Goal: Task Accomplishment & Management: Manage account settings

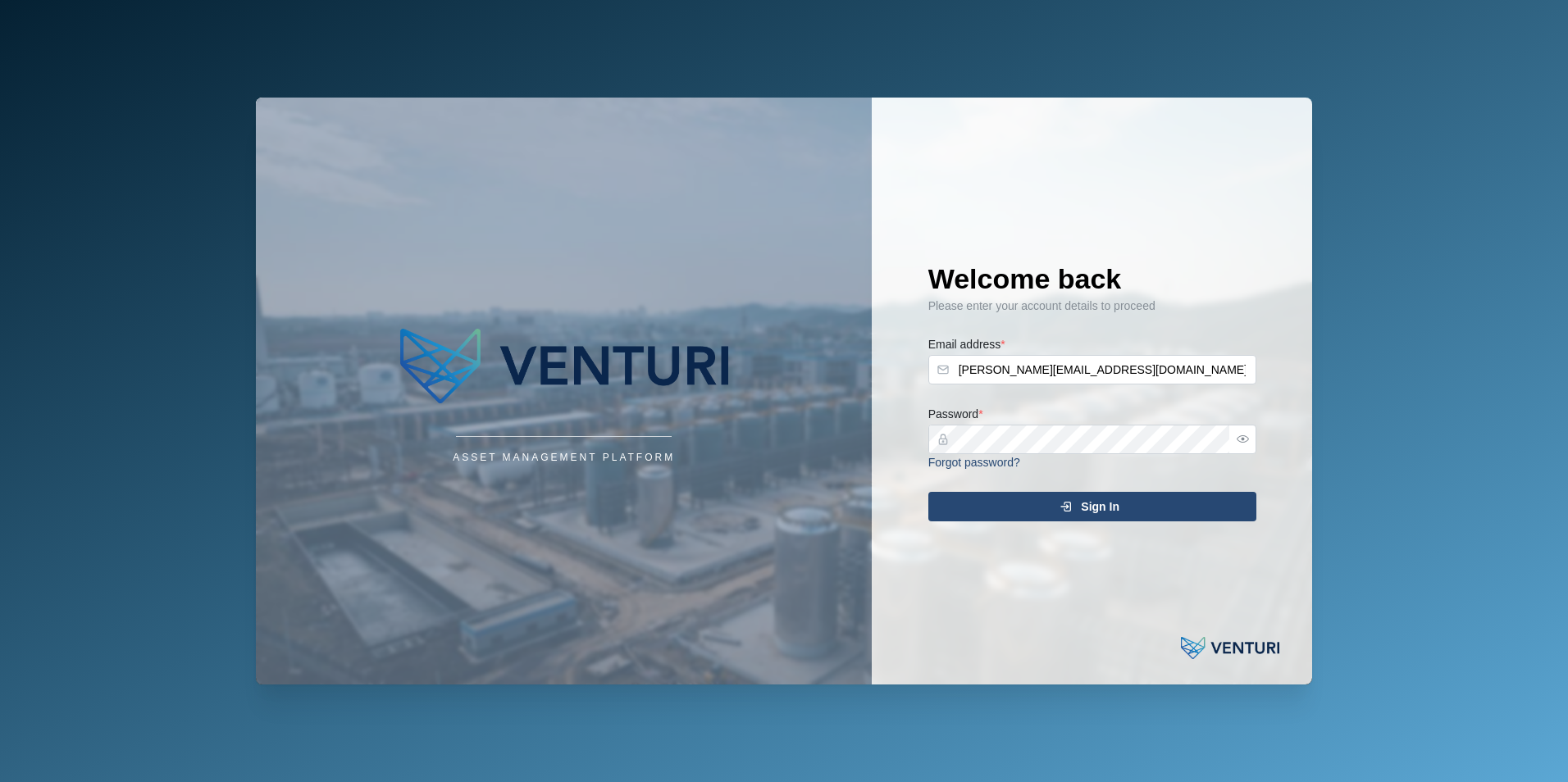
drag, startPoint x: 0, startPoint y: 0, endPoint x: 1169, endPoint y: 511, distance: 1275.8
click at [1169, 511] on div "Sign In" at bounding box center [1090, 506] width 301 height 28
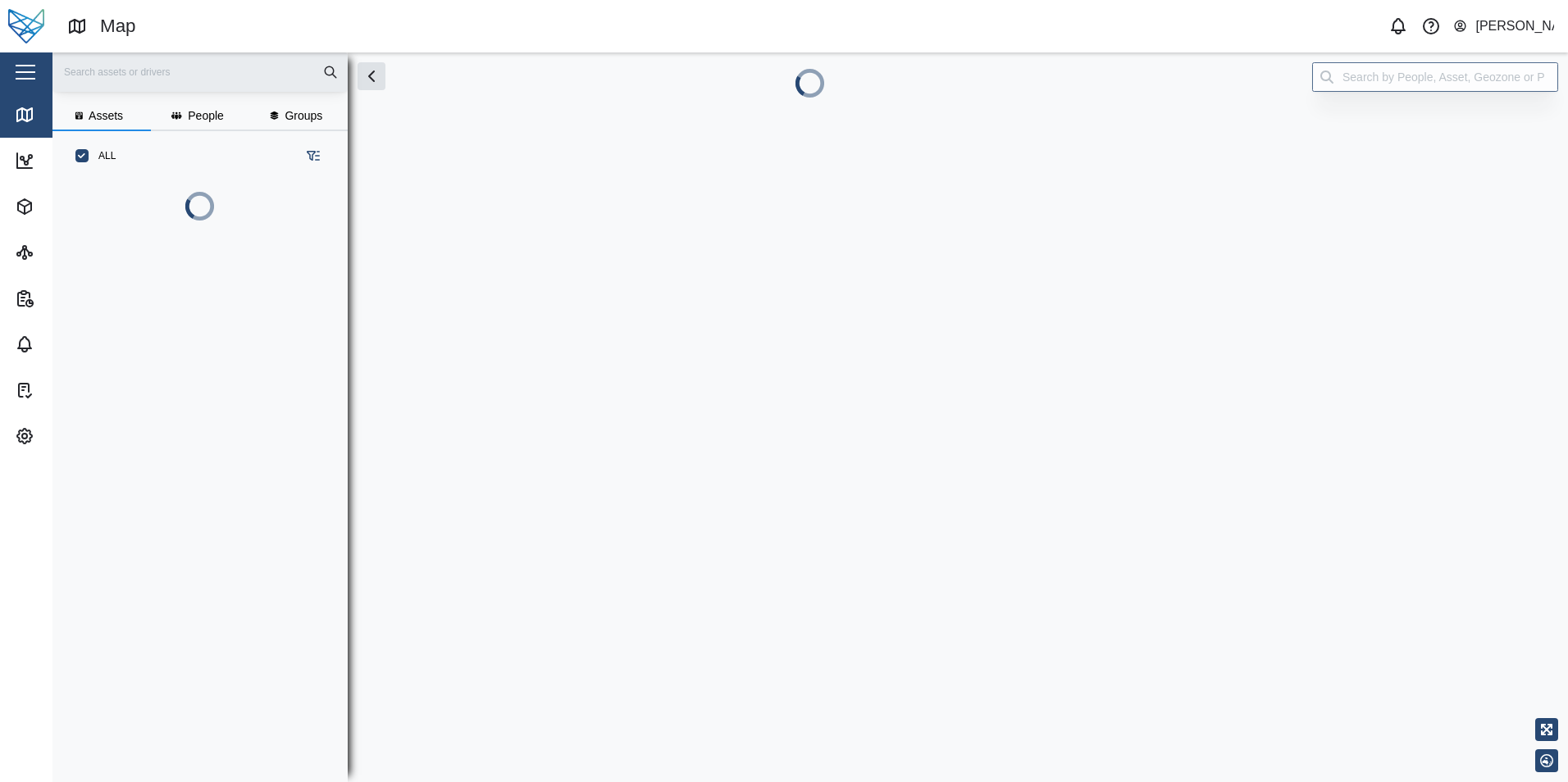
scroll to position [14, 14]
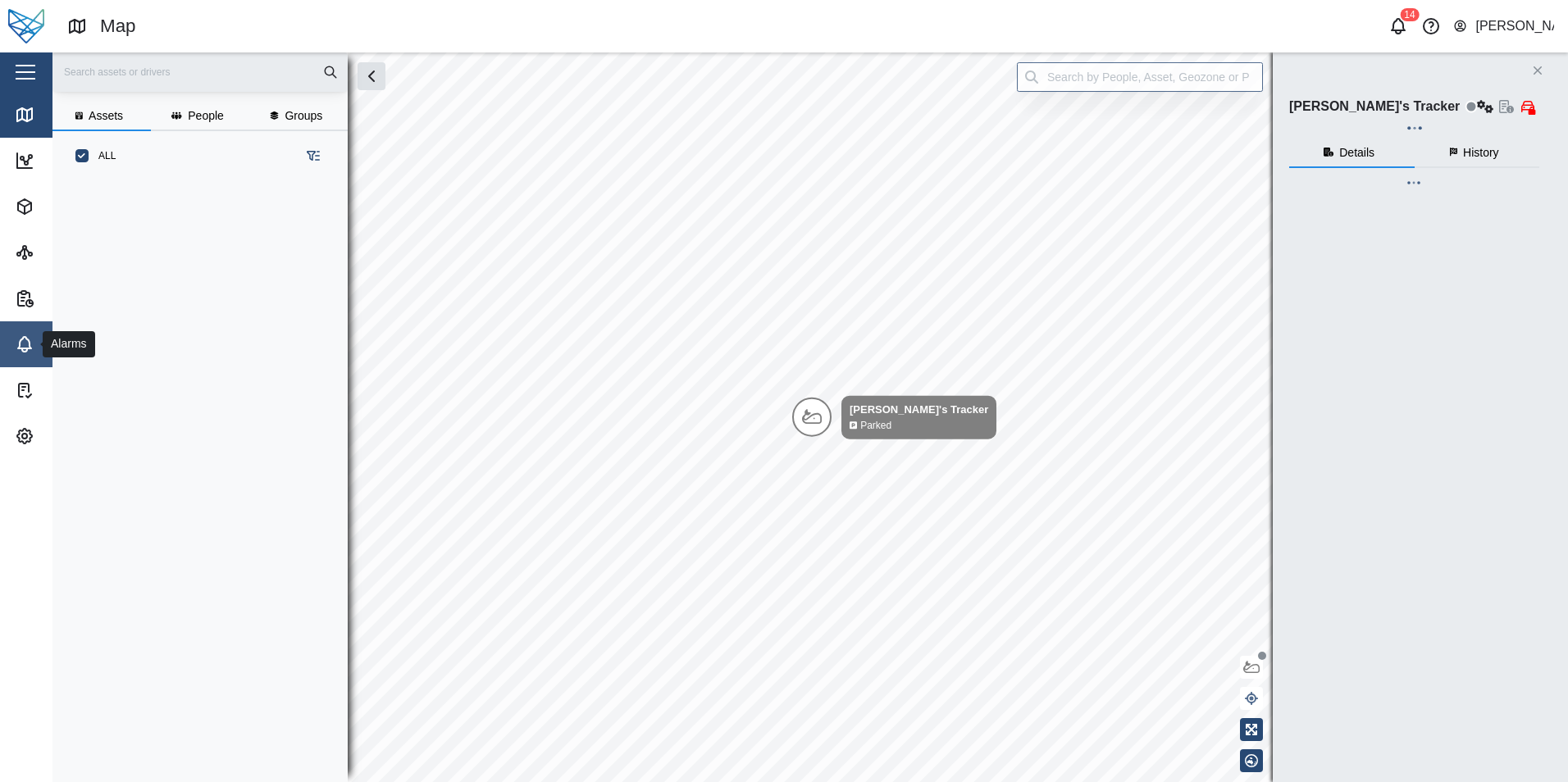
click at [13, 354] on link "Alarms" at bounding box center [106, 344] width 213 height 46
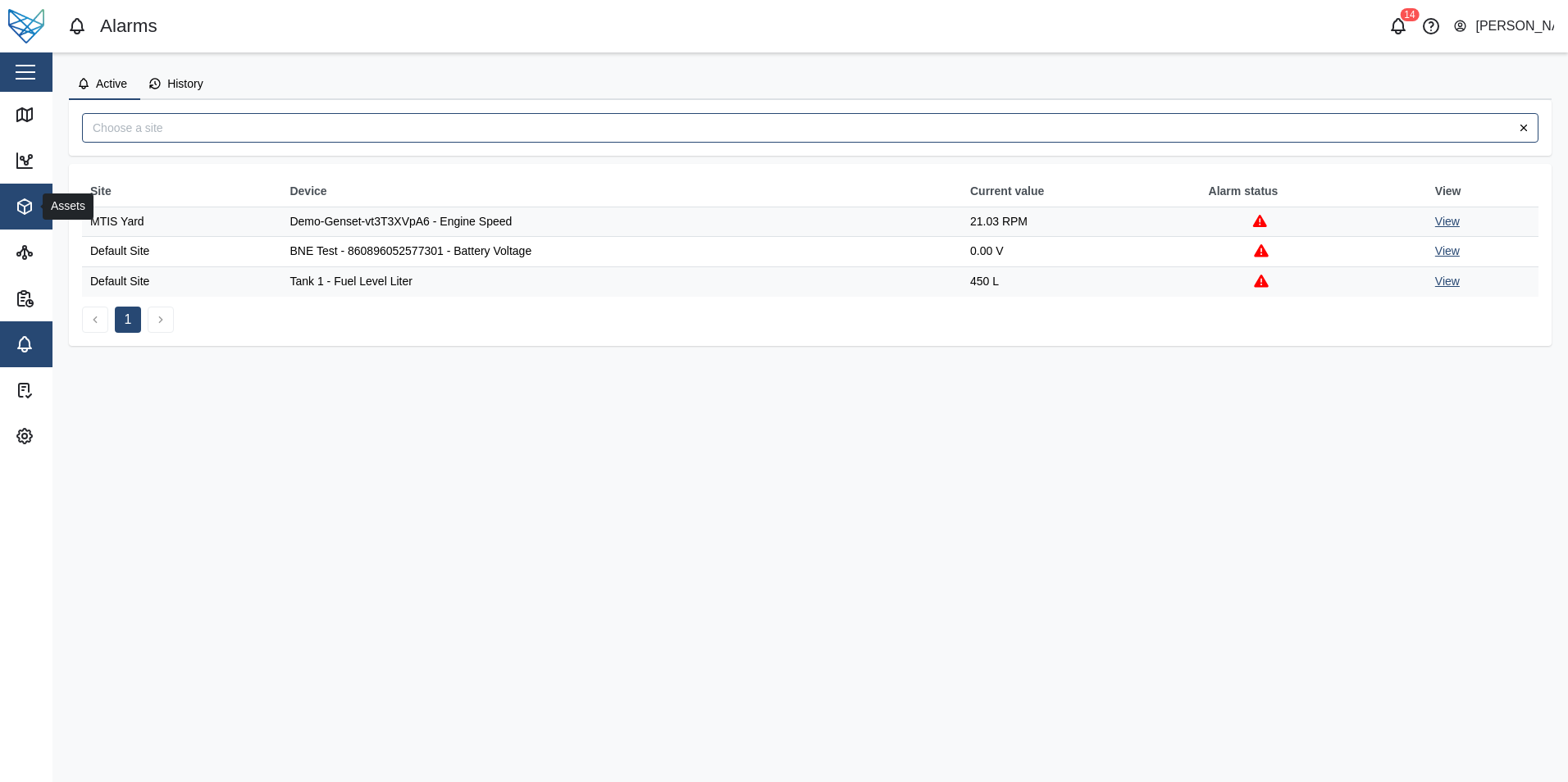
click at [15, 222] on span "Assets" at bounding box center [88, 207] width 149 height 46
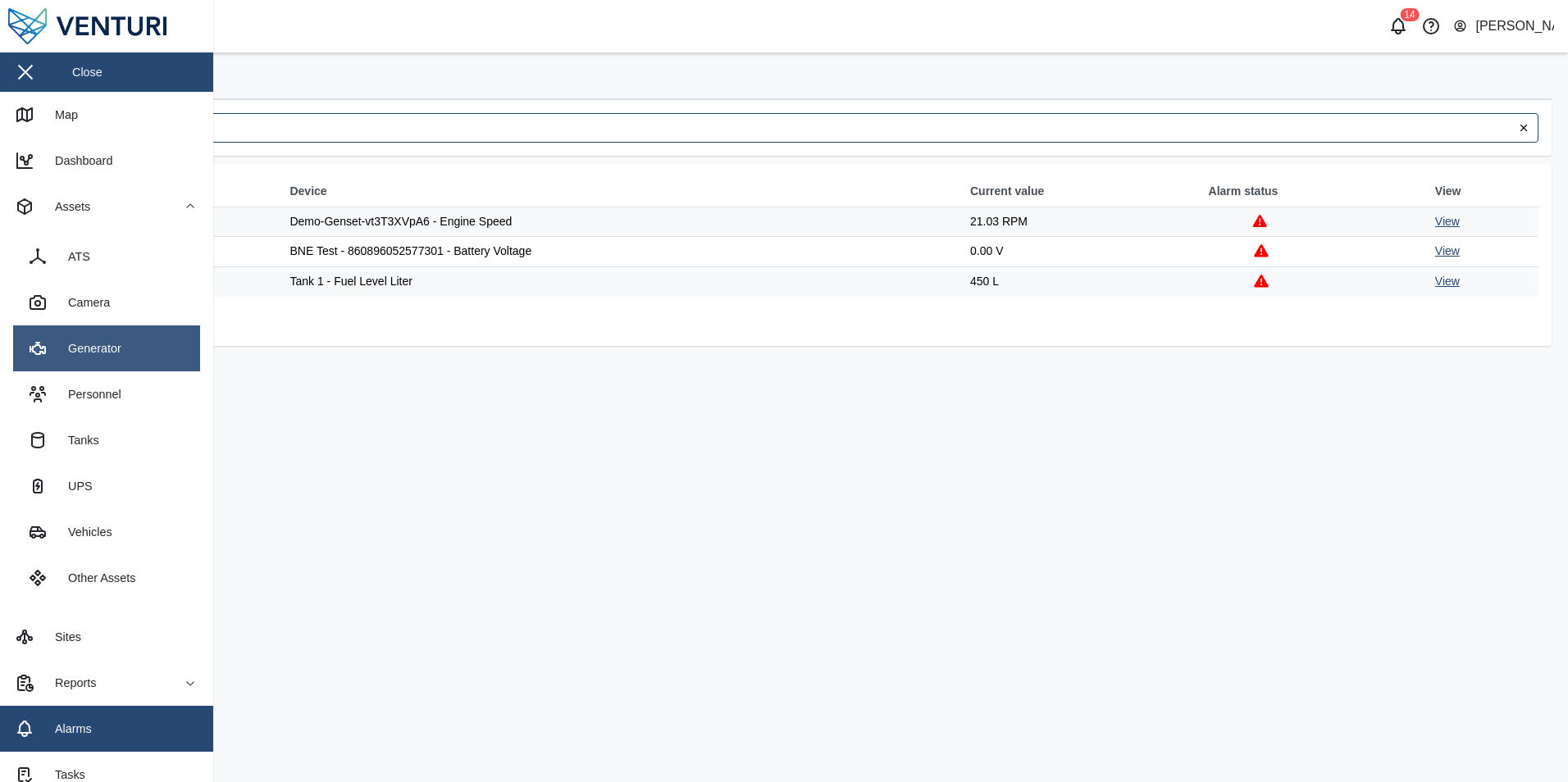
click at [102, 364] on link "Generator" at bounding box center [106, 348] width 187 height 46
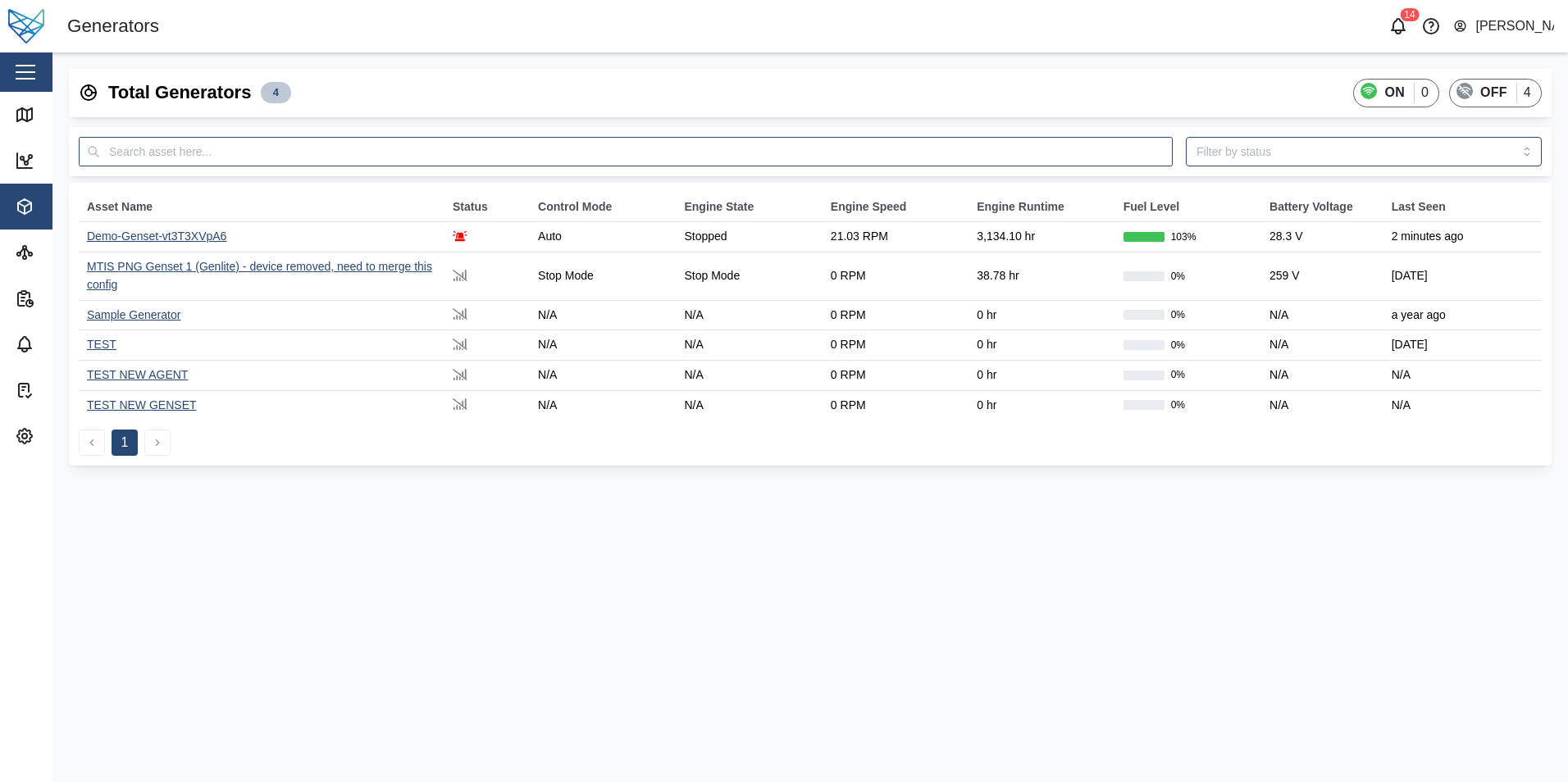
click at [198, 229] on div "Demo-Genset-vt3T3XVpA6" at bounding box center [156, 235] width 139 height 14
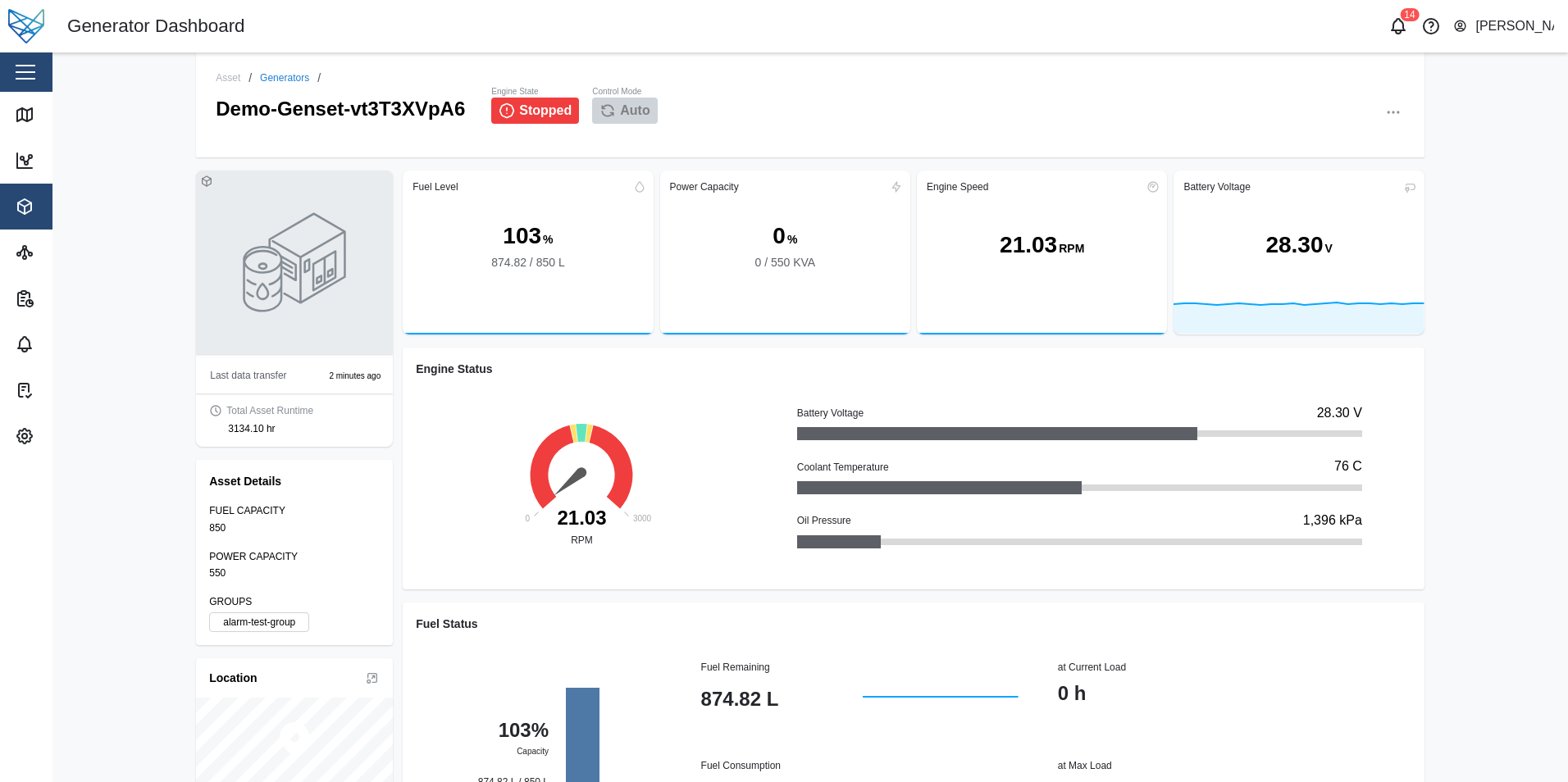
click at [1397, 106] on button "button" at bounding box center [1392, 112] width 23 height 23
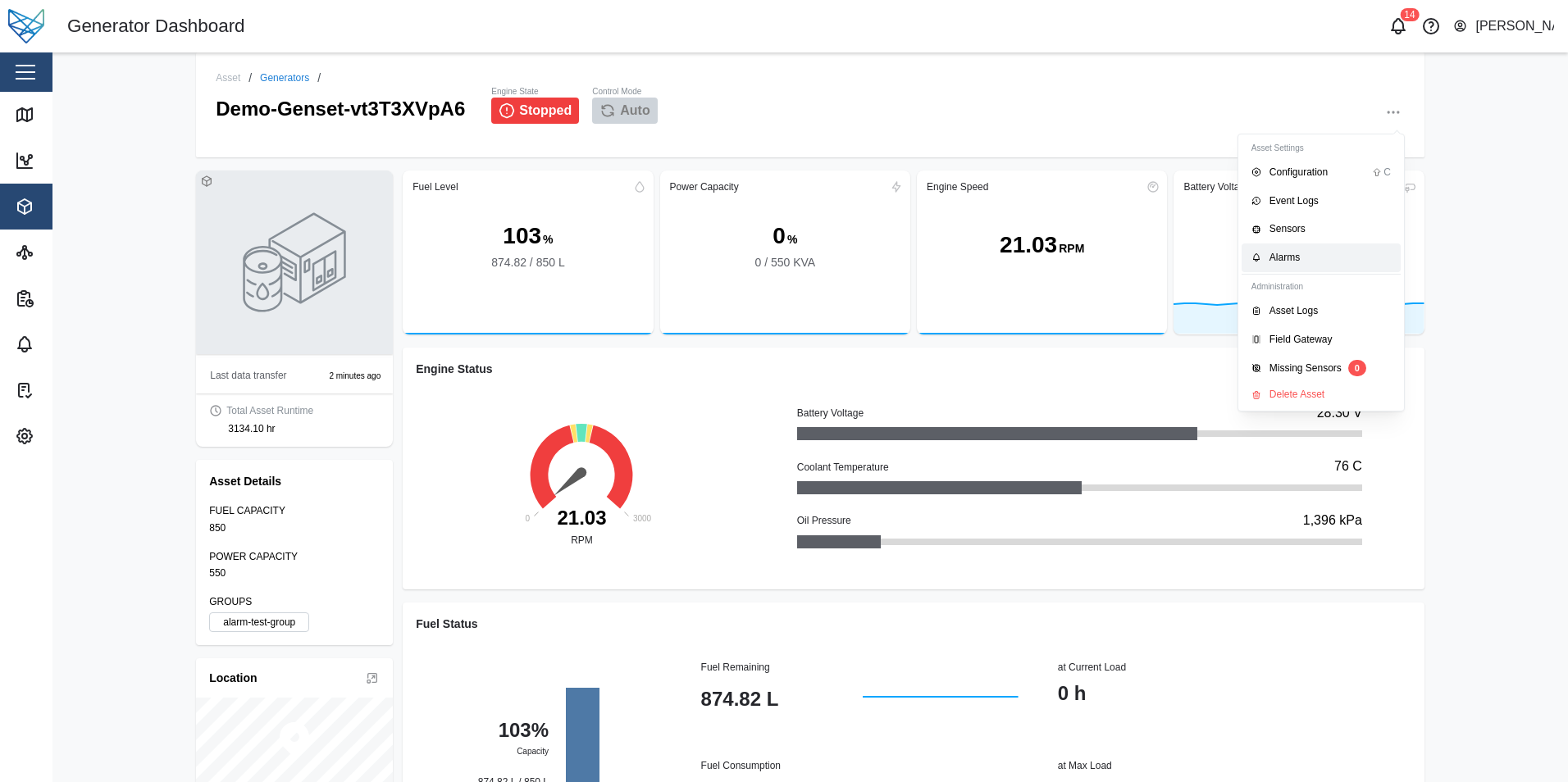
click at [1295, 269] on link "Alarms" at bounding box center [1321, 258] width 159 height 29
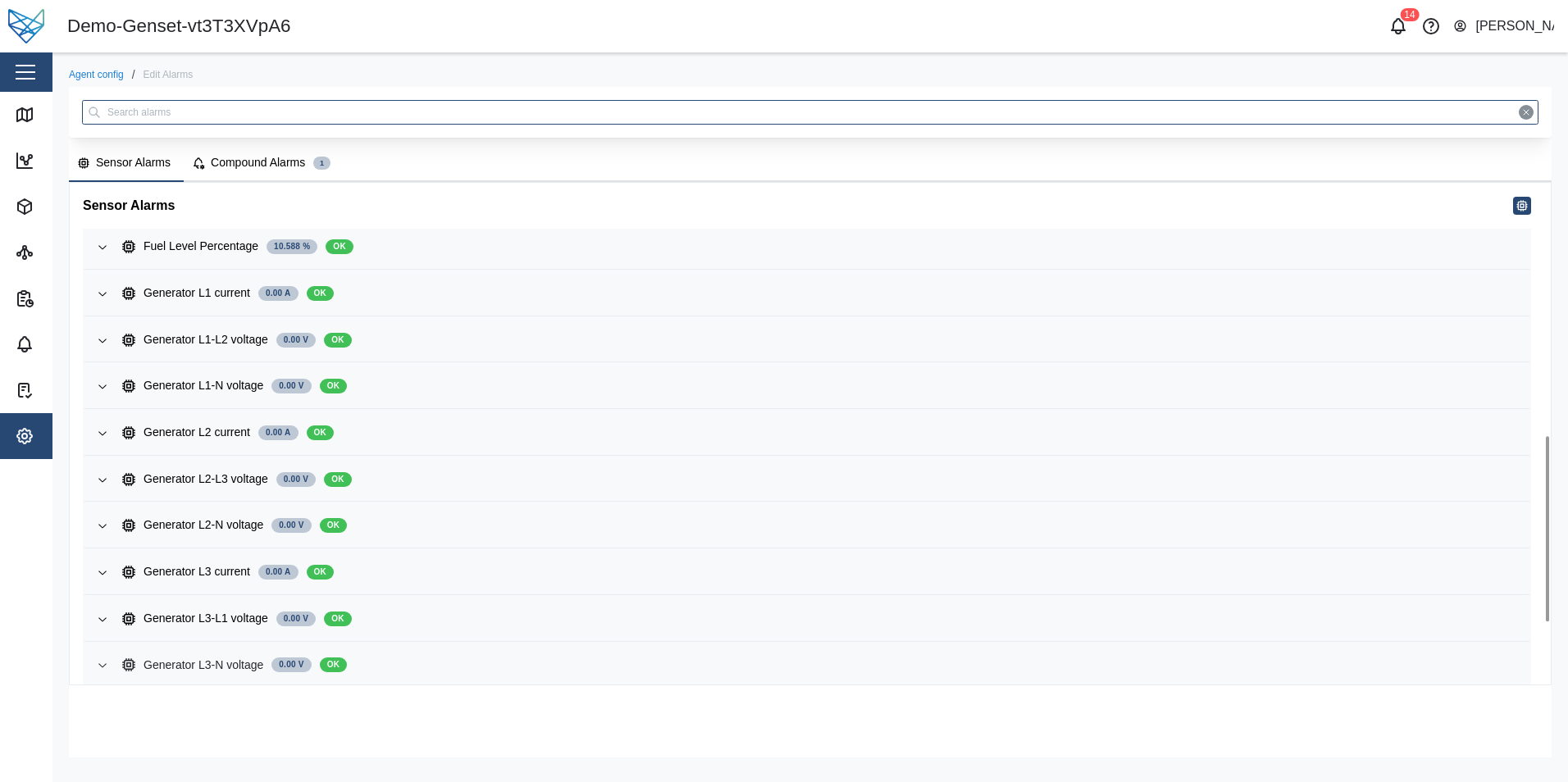
scroll to position [851, 0]
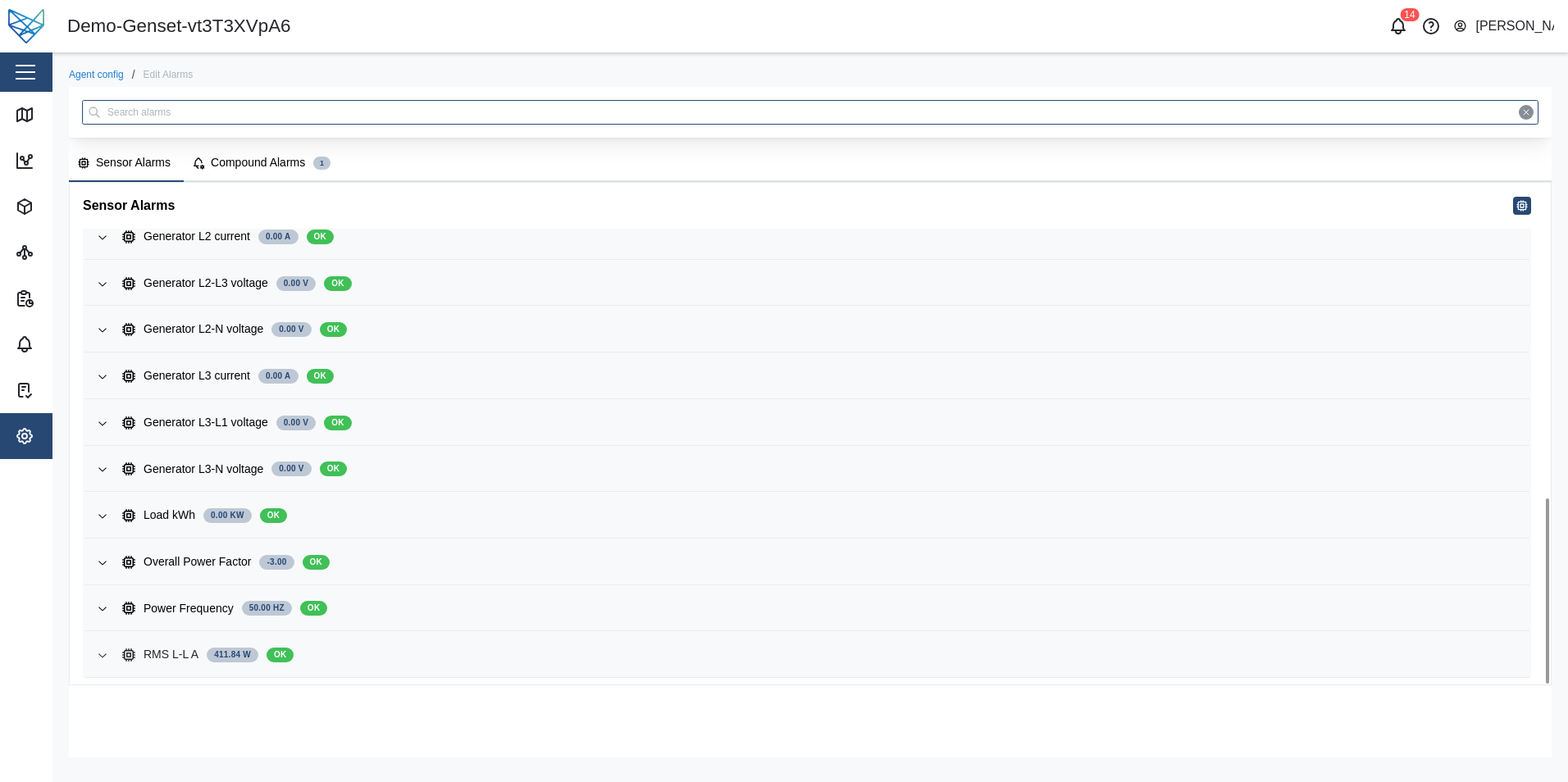
click at [159, 653] on div "RMS L-L A" at bounding box center [171, 655] width 55 height 18
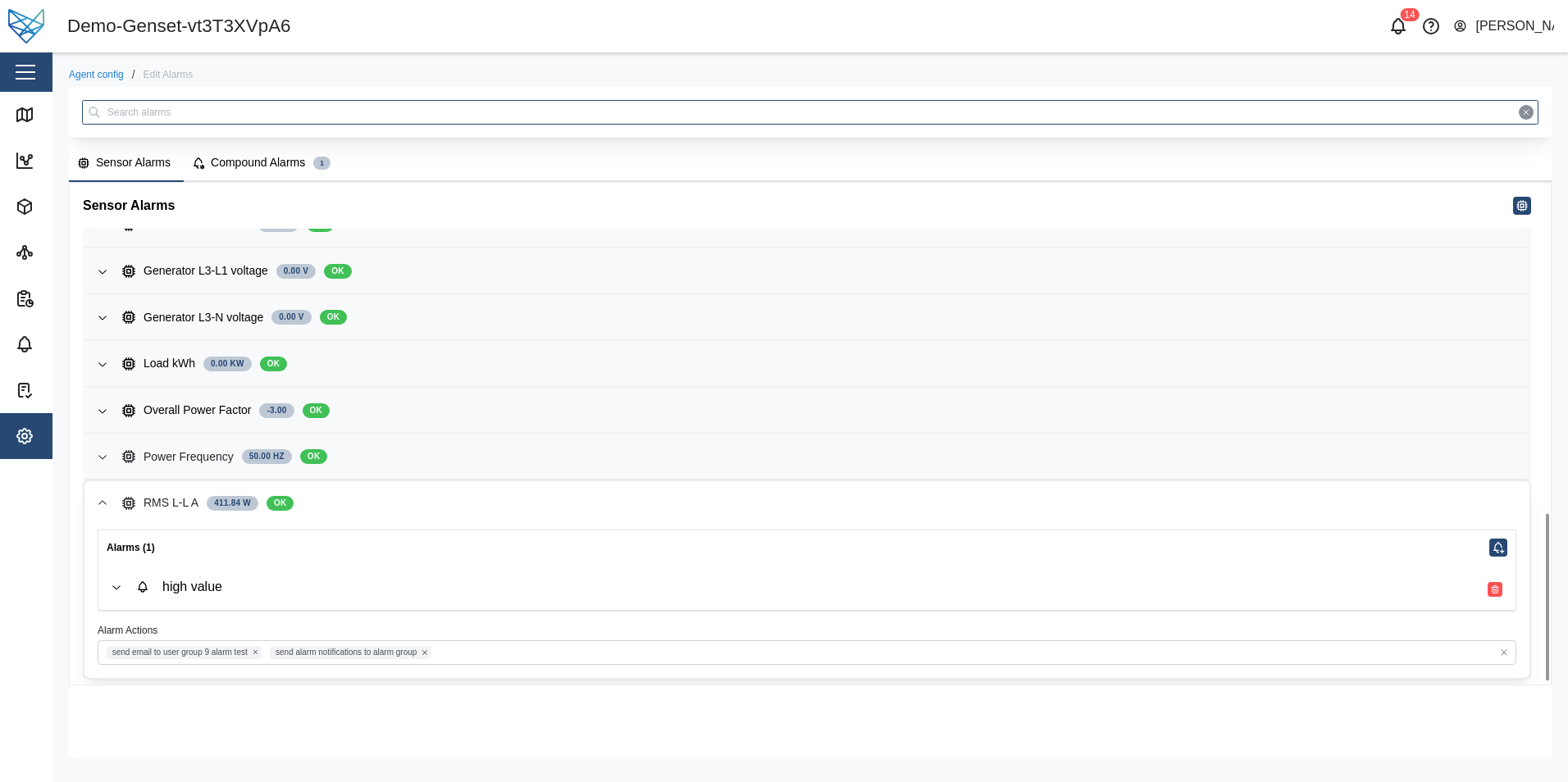
scroll to position [1004, 0]
click at [832, 582] on div "high value" at bounding box center [819, 586] width 1366 height 19
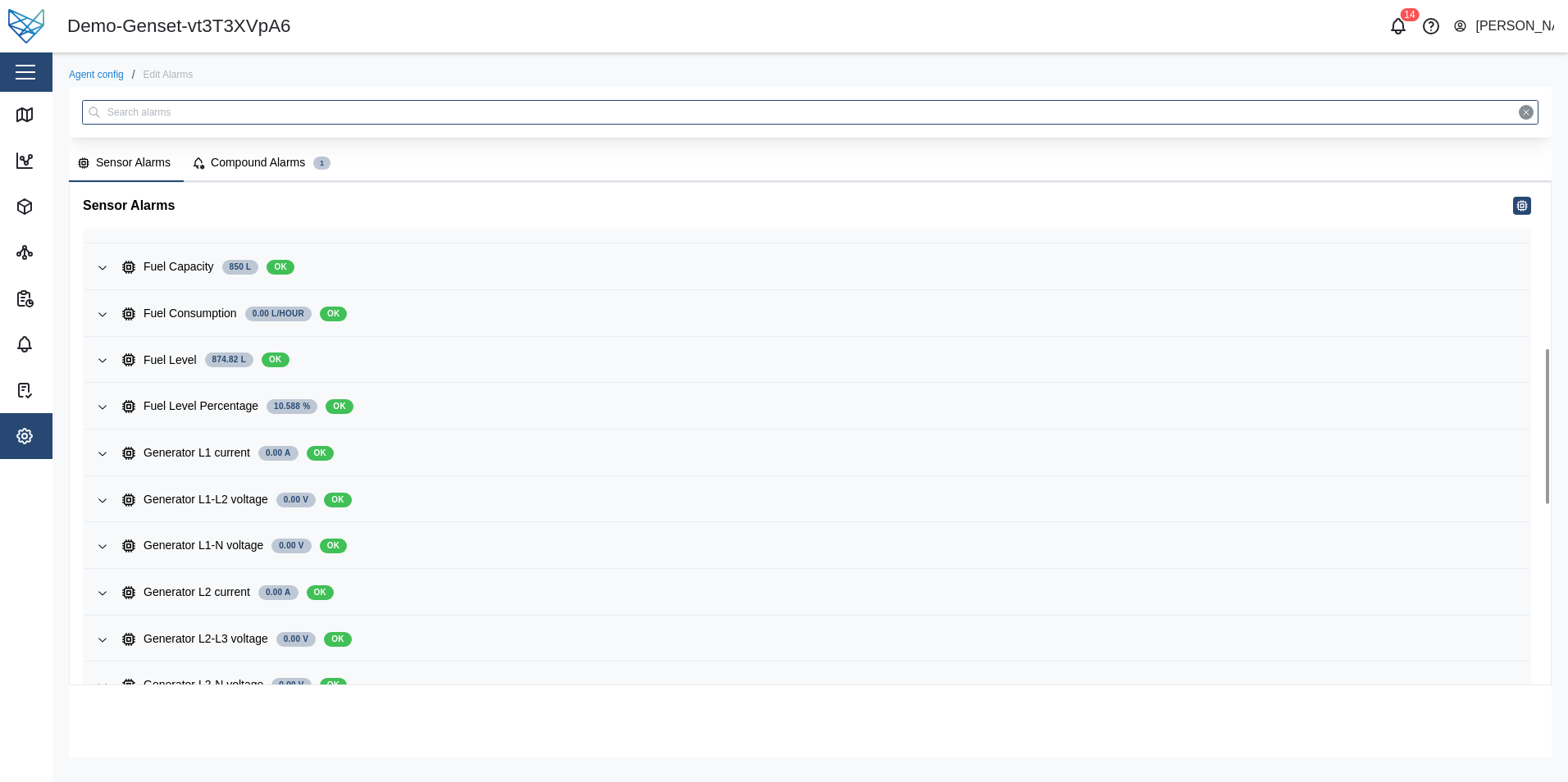
scroll to position [463, 0]
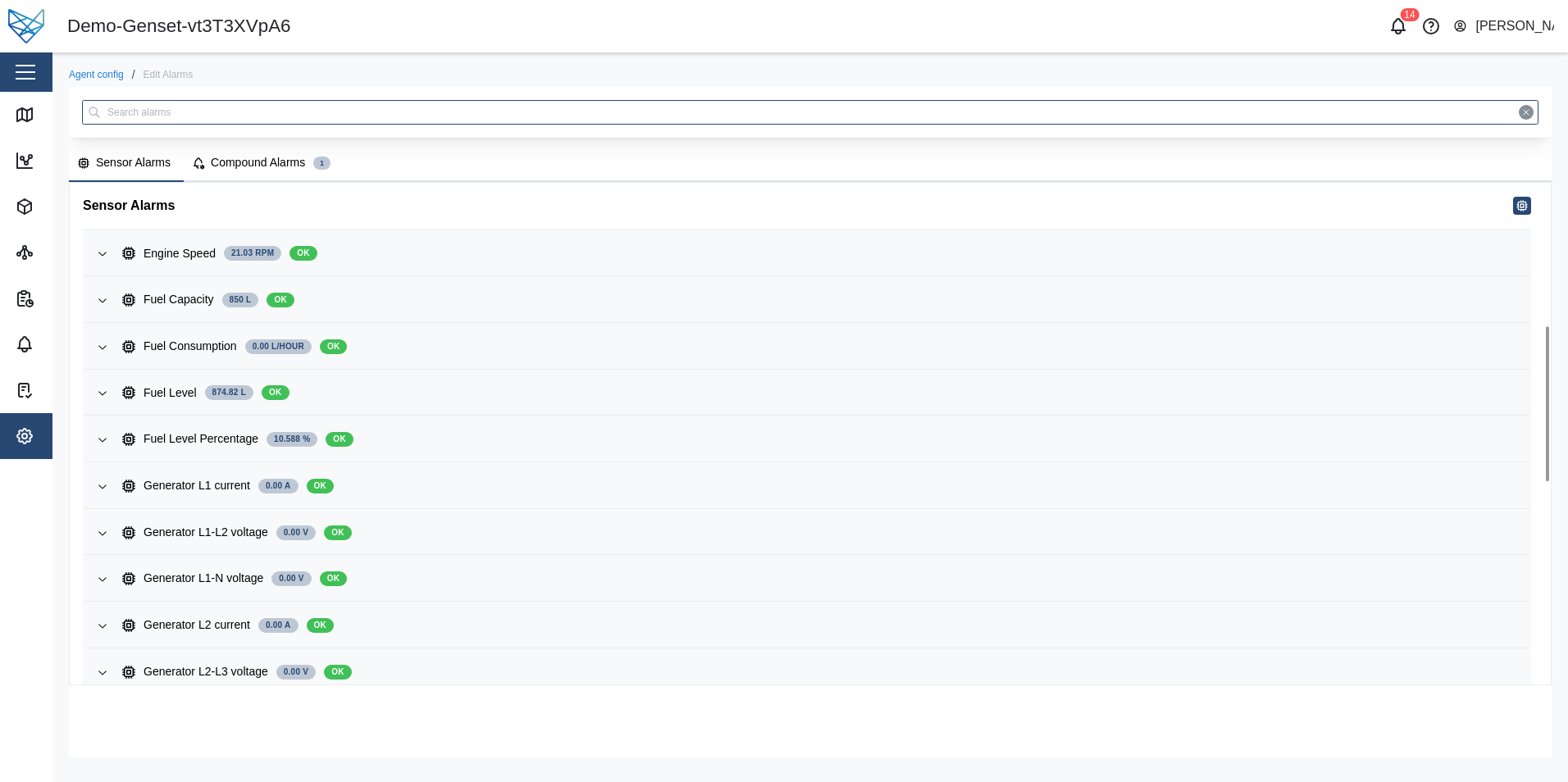
click at [258, 161] on div "Compound Alarms" at bounding box center [258, 163] width 95 height 18
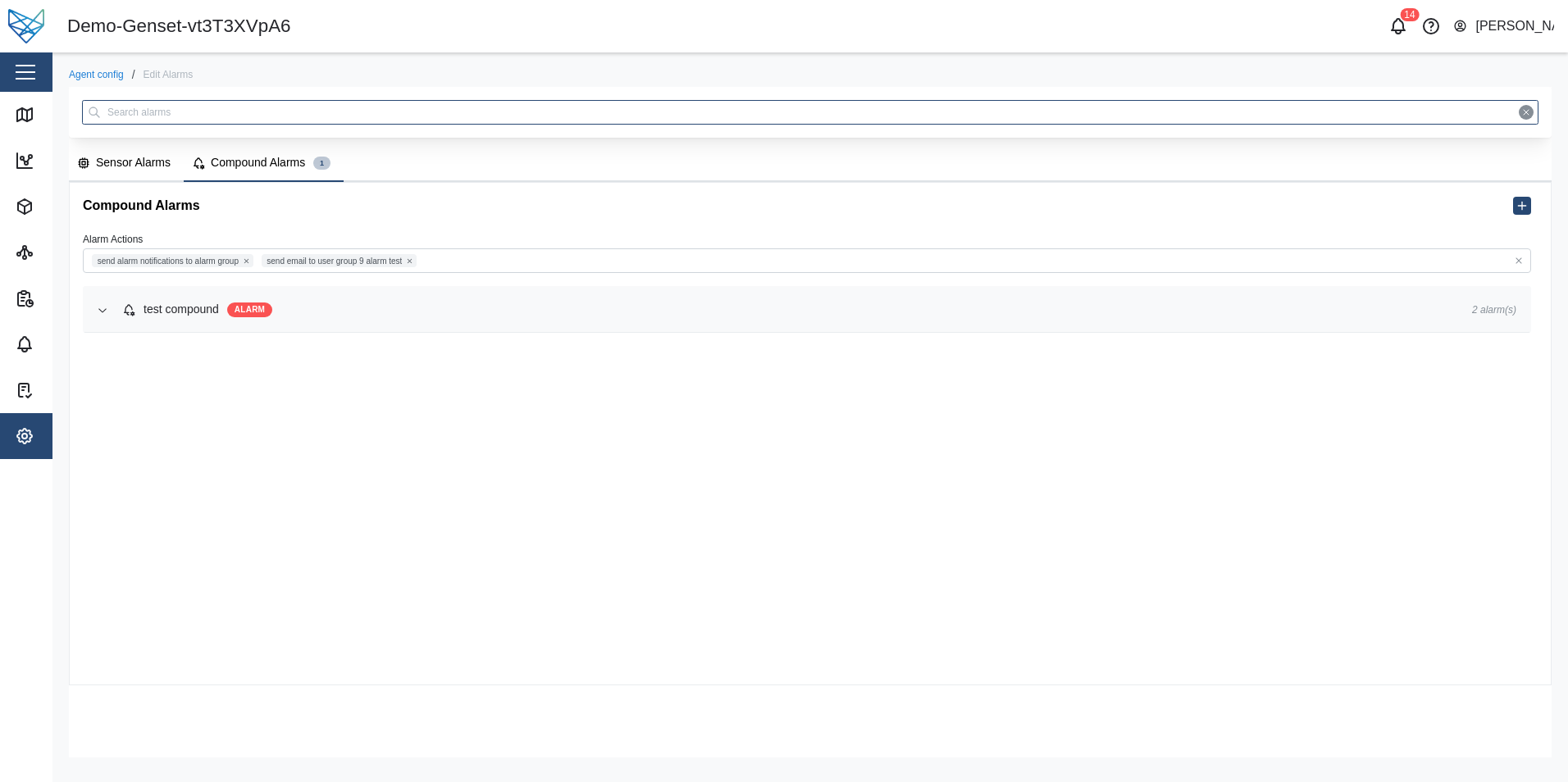
click at [161, 309] on div "test compound" at bounding box center [181, 310] width 76 height 18
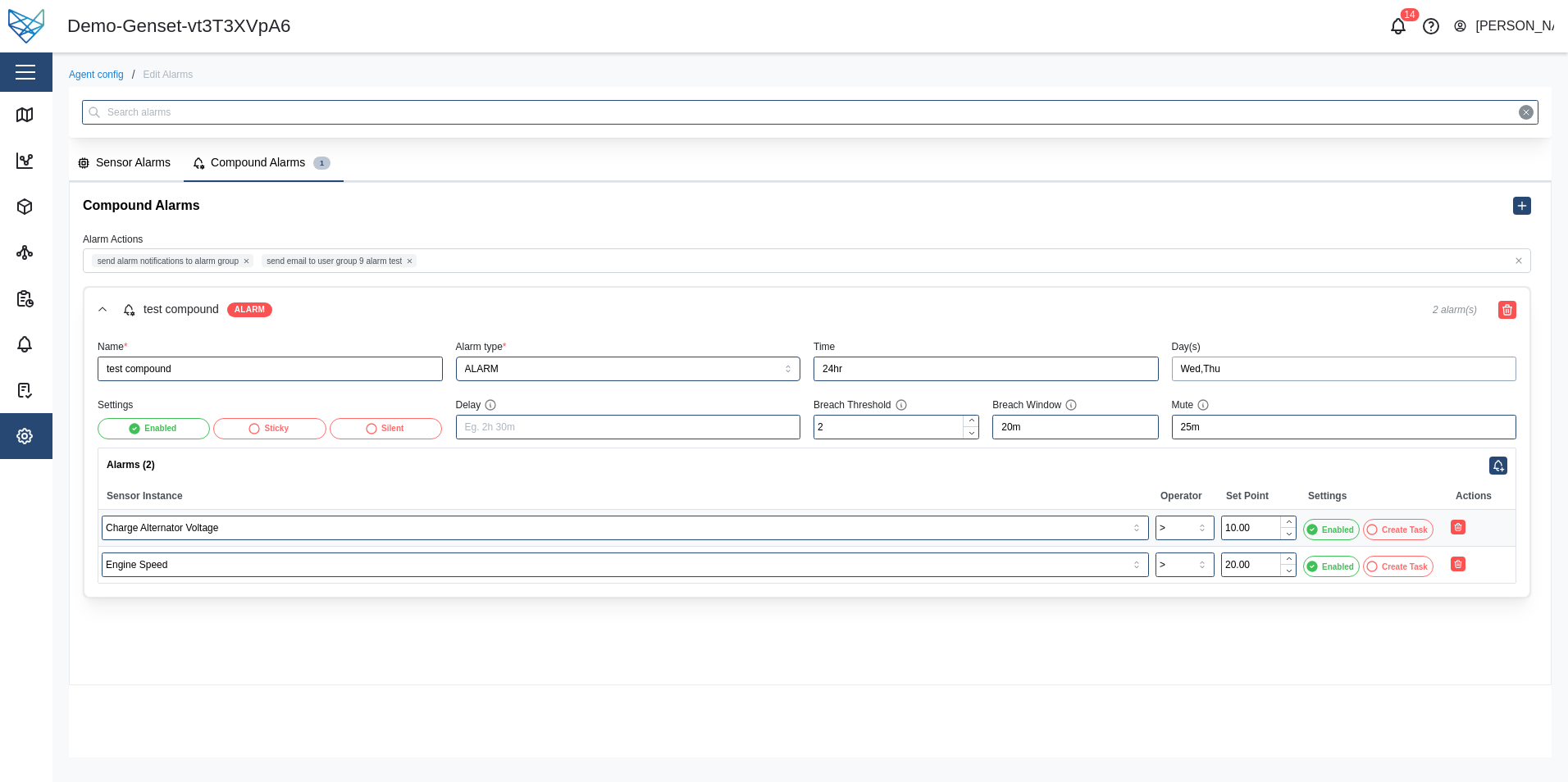
click at [1354, 363] on input "Wed,Thu" at bounding box center [1344, 368] width 346 height 24
click at [1398, 493] on button "Fri" at bounding box center [1393, 488] width 25 height 18
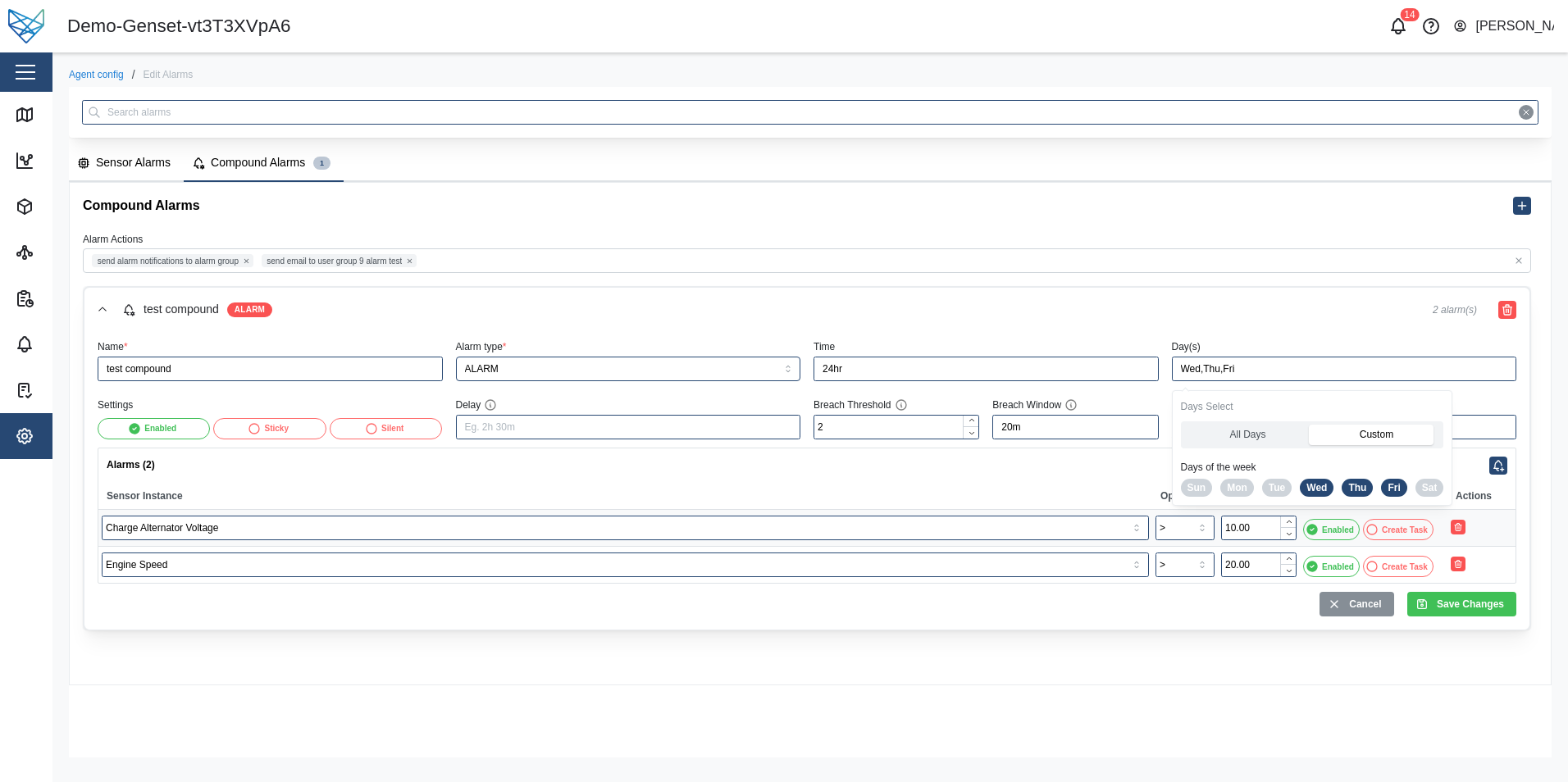
click at [1359, 490] on span "Thu" at bounding box center [1357, 488] width 18 height 16
type input "Wed,Fri"
click at [1464, 593] on button "Save Changes" at bounding box center [1461, 603] width 109 height 24
